Goal: Information Seeking & Learning: Learn about a topic

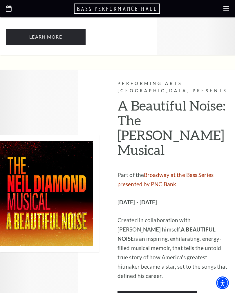
scroll to position [1455, 0]
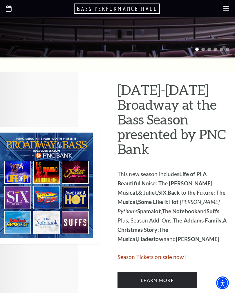
scroll to position [239, 0]
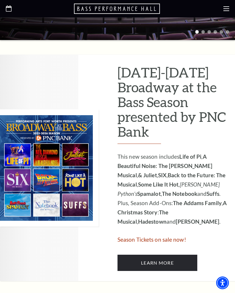
click at [151, 255] on link "Learn More" at bounding box center [158, 263] width 80 height 16
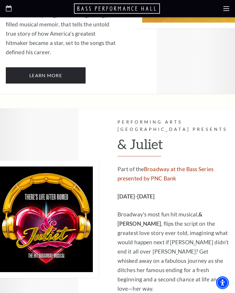
scroll to position [1543, 0]
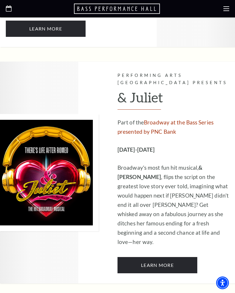
click at [179, 257] on link "Learn More" at bounding box center [158, 265] width 80 height 16
